Goal: Transaction & Acquisition: Purchase product/service

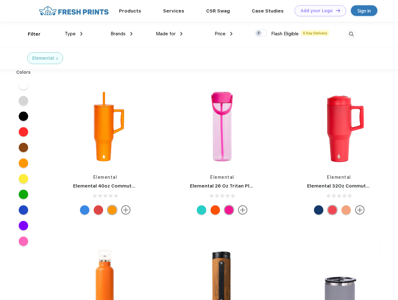
scroll to position [0, 0]
click at [318, 11] on link "Add your Logo Design Tool" at bounding box center [321, 10] width 52 height 11
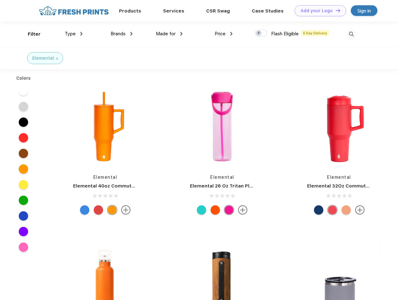
click at [0, 0] on div "Design Tool" at bounding box center [0, 0] width 0 height 0
click at [335, 10] on link "Add your Logo Design Tool" at bounding box center [321, 10] width 52 height 11
click at [30, 34] on div "Filter" at bounding box center [34, 34] width 13 height 7
click at [74, 34] on span "Type" at bounding box center [70, 34] width 11 height 6
click at [122, 34] on span "Brands" at bounding box center [118, 34] width 15 height 6
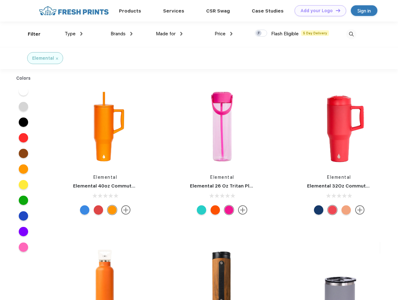
click at [169, 34] on span "Made for" at bounding box center [166, 34] width 20 height 6
click at [224, 34] on span "Price" at bounding box center [220, 34] width 11 height 6
click at [261, 33] on div at bounding box center [261, 33] width 12 height 7
click at [259, 33] on input "checkbox" at bounding box center [257, 31] width 4 height 4
click at [351, 34] on img at bounding box center [351, 34] width 10 height 10
